Goal: Find specific page/section

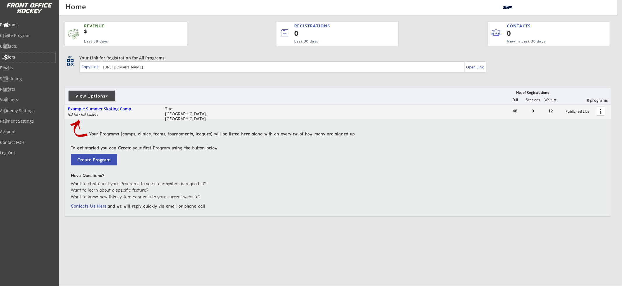
click at [32, 57] on div "Orders" at bounding box center [27, 57] width 52 height 4
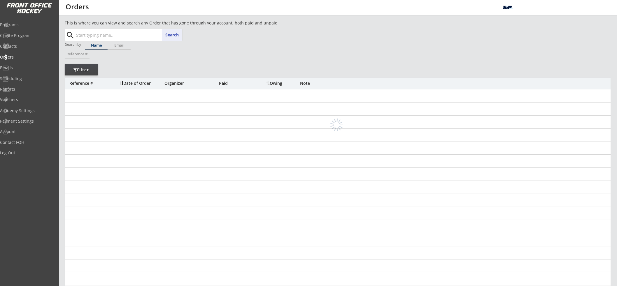
click at [117, 34] on input "text" at bounding box center [128, 35] width 107 height 12
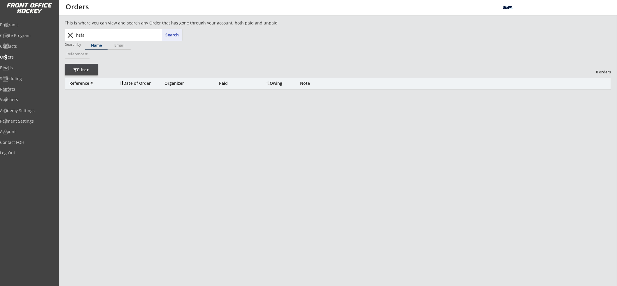
click at [118, 41] on input "hsfa" at bounding box center [128, 35] width 107 height 12
click at [119, 40] on input "hsfa" at bounding box center [128, 35] width 107 height 12
click at [119, 38] on input "hsfa" at bounding box center [128, 35] width 107 height 12
click at [119, 37] on input "hsfa" at bounding box center [128, 35] width 107 height 12
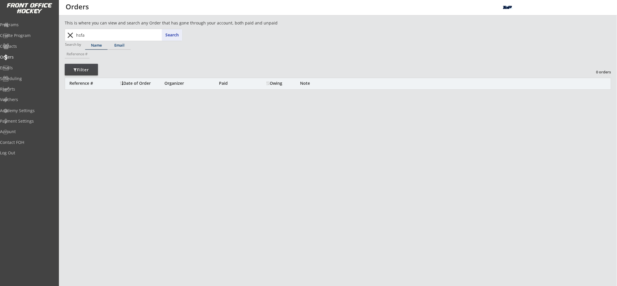
type input "="
click at [154, 36] on input "text" at bounding box center [128, 35] width 107 height 12
click at [28, 27] on div "Programs" at bounding box center [27, 25] width 52 height 4
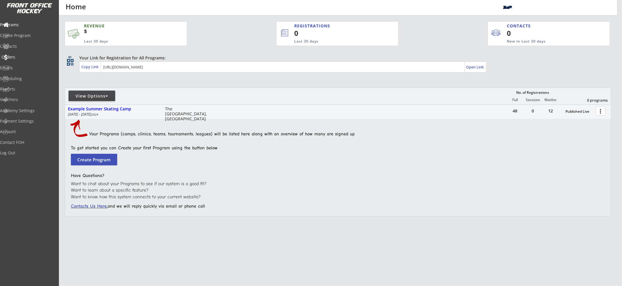
click at [25, 59] on div "Orders" at bounding box center [27, 57] width 52 height 4
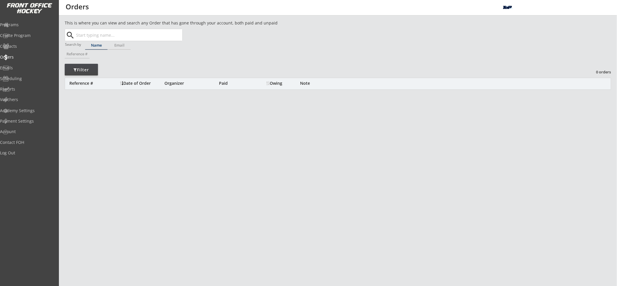
click at [99, 32] on input "text" at bounding box center [128, 35] width 107 height 12
type input "T"
